Goal: Find specific page/section: Find specific page/section

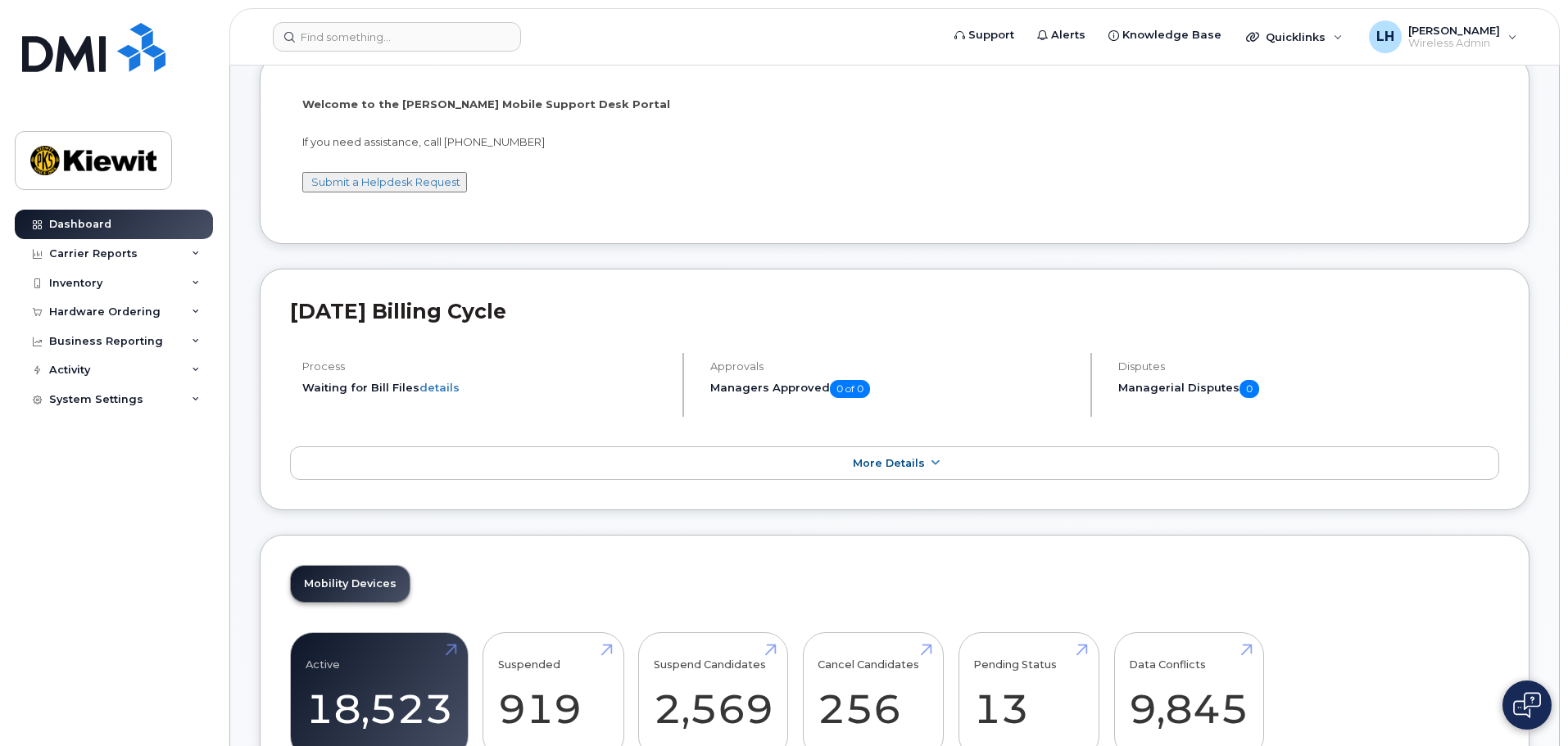
scroll to position [328, 0]
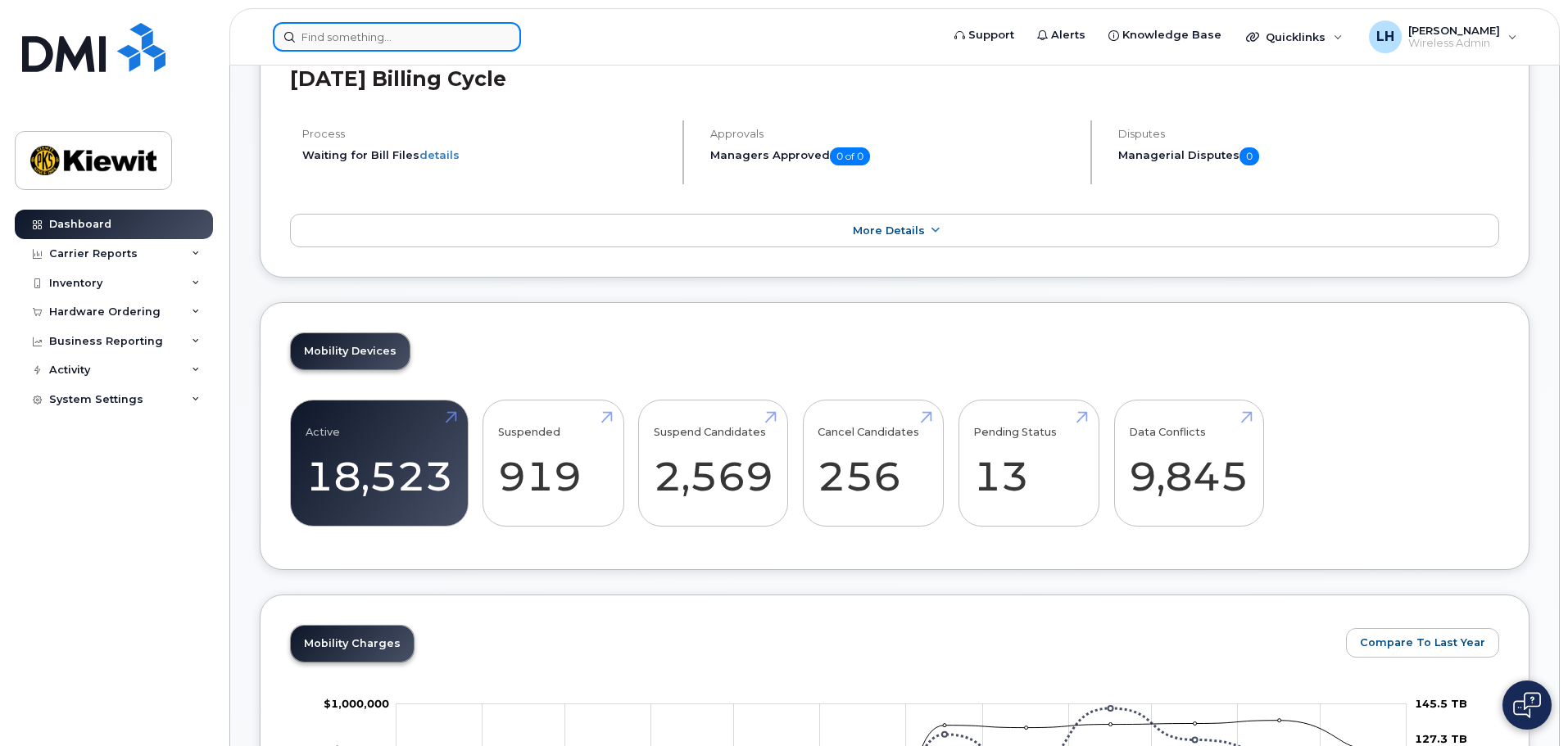
click at [361, 46] on input at bounding box center [397, 37] width 248 height 30
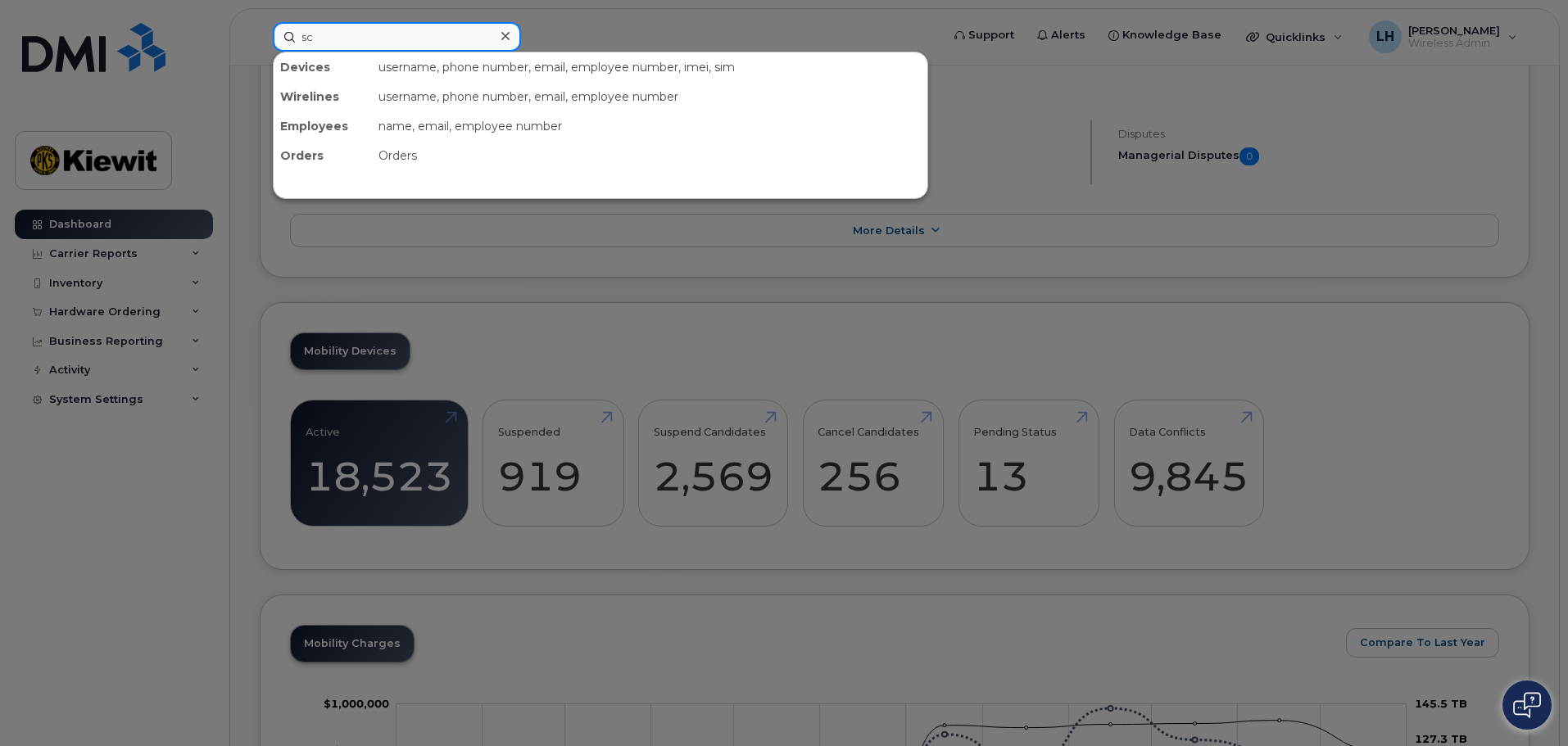
type input "s"
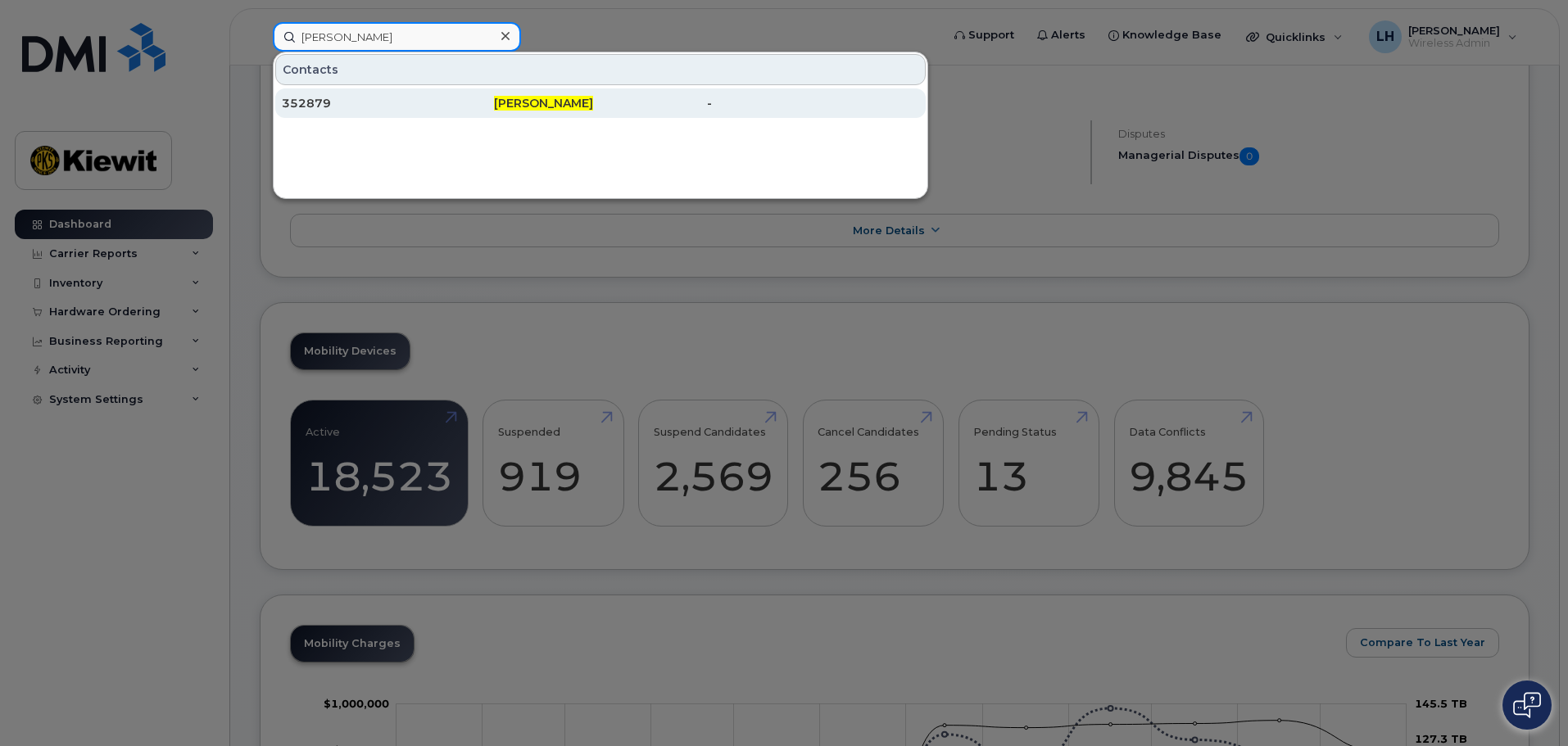
type input "[PERSON_NAME]"
click at [385, 101] on div "352879" at bounding box center [389, 103] width 213 height 16
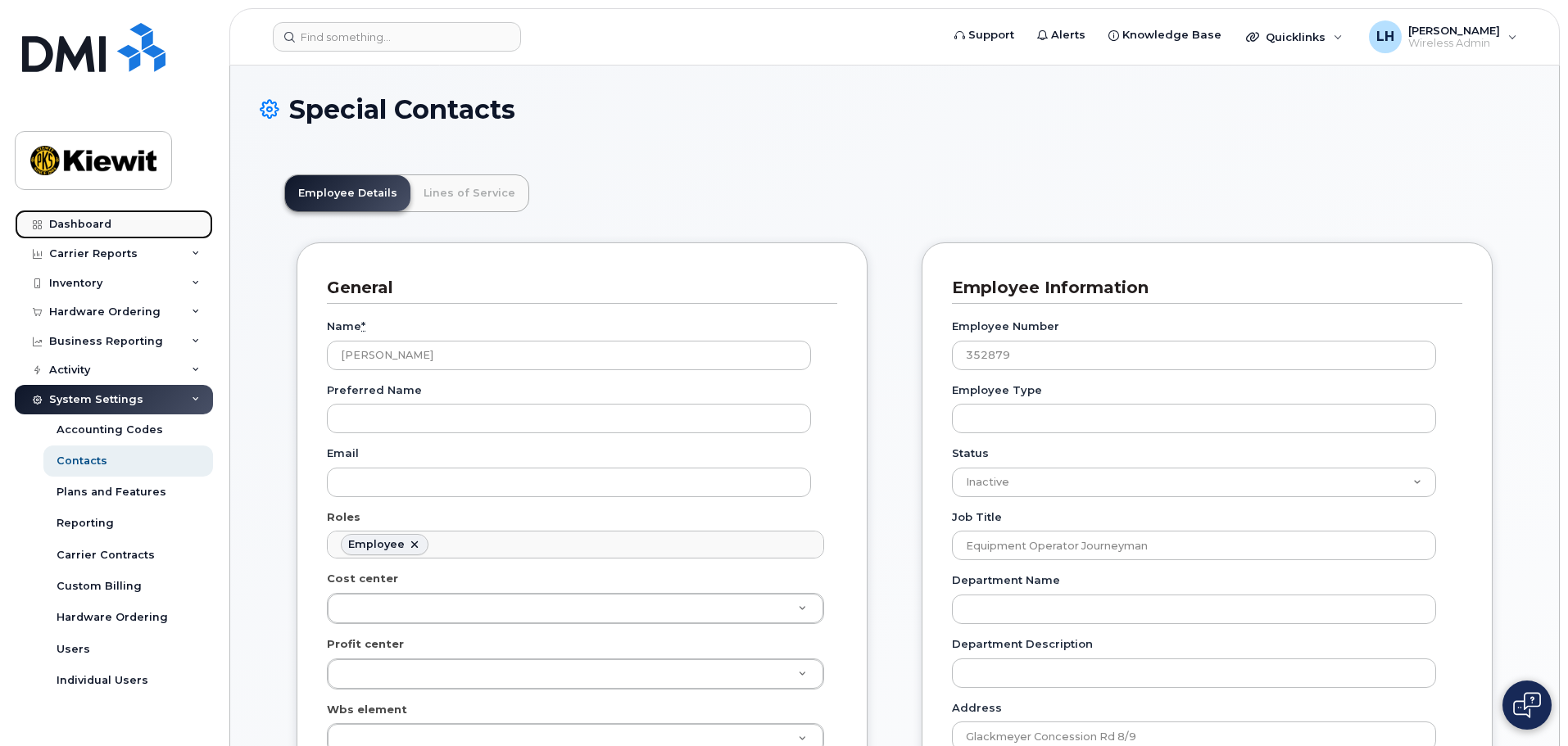
click at [121, 218] on link "Dashboard" at bounding box center [114, 224] width 199 height 30
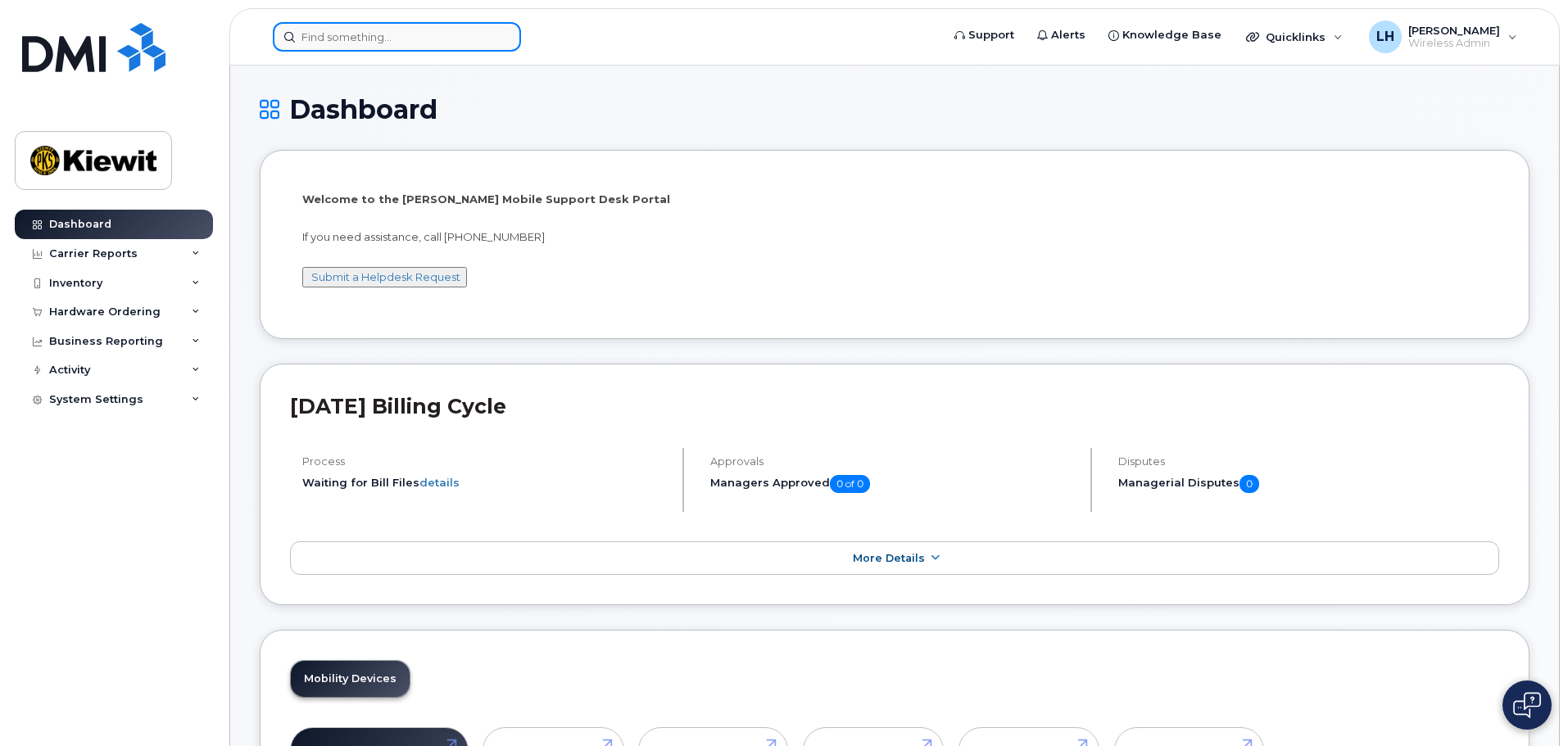
click at [389, 26] on input at bounding box center [397, 37] width 248 height 30
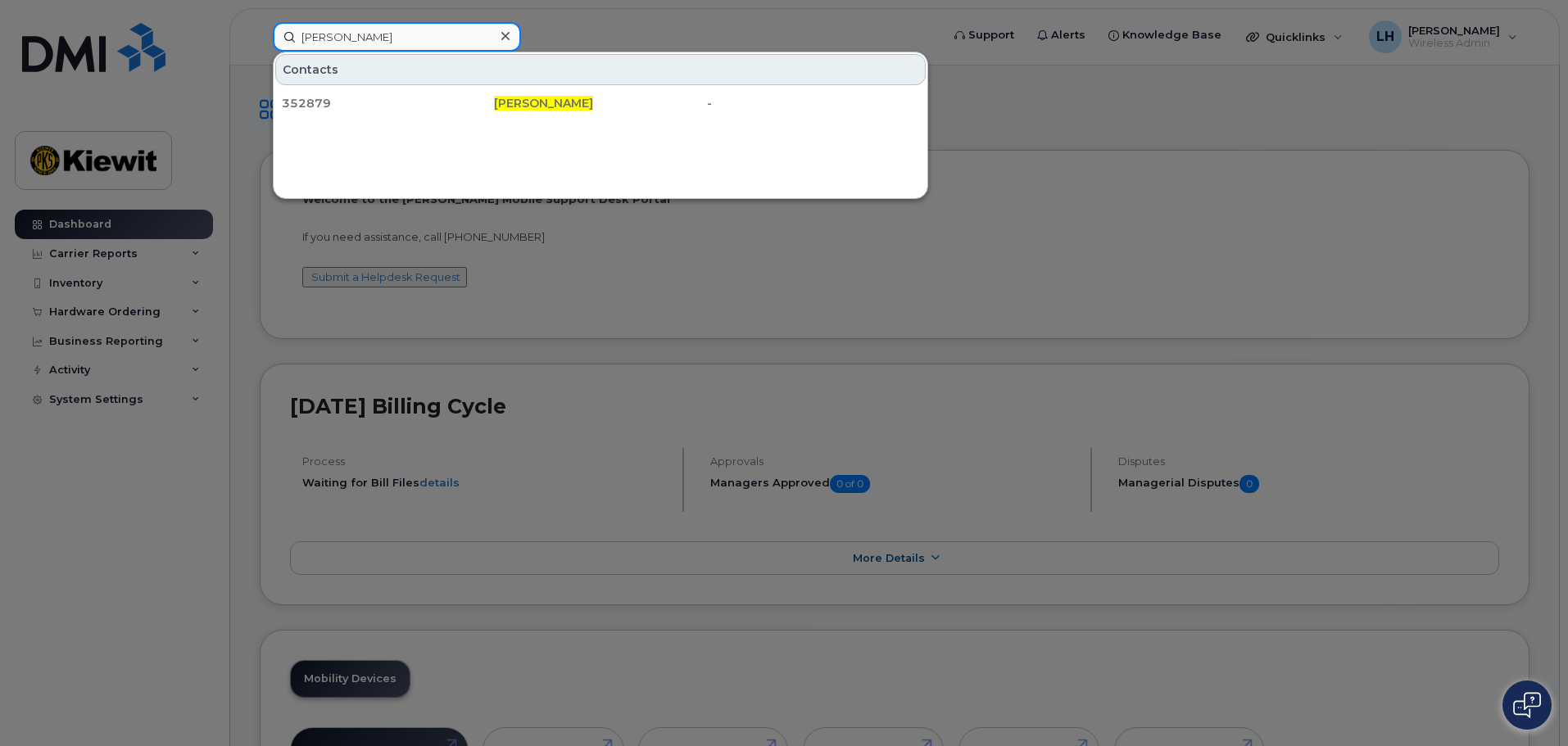
type input "[PERSON_NAME]"
